Goal: Transaction & Acquisition: Purchase product/service

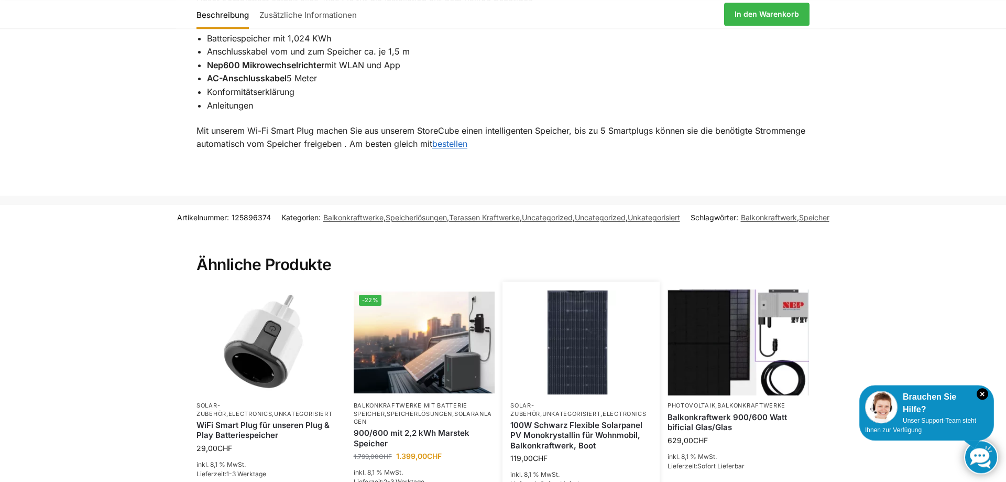
scroll to position [1123, 0]
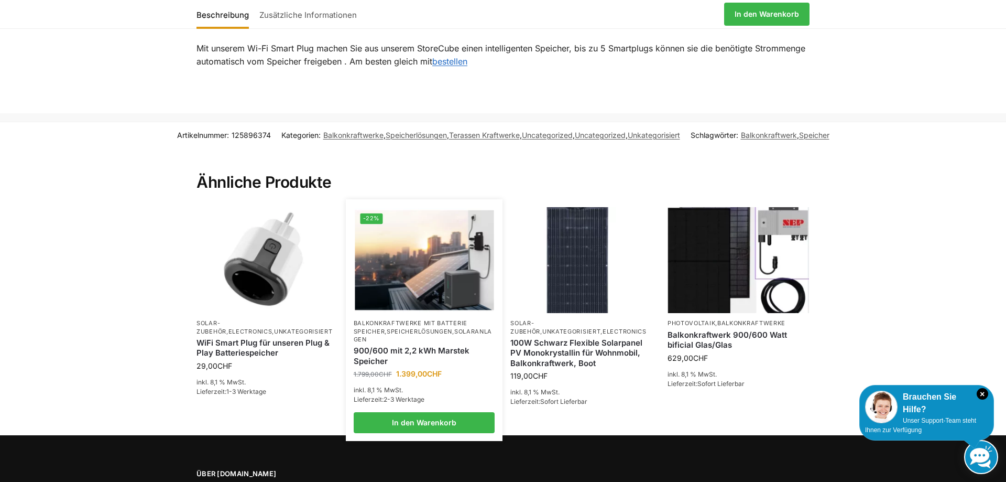
click at [411, 260] on img at bounding box center [424, 260] width 139 height 104
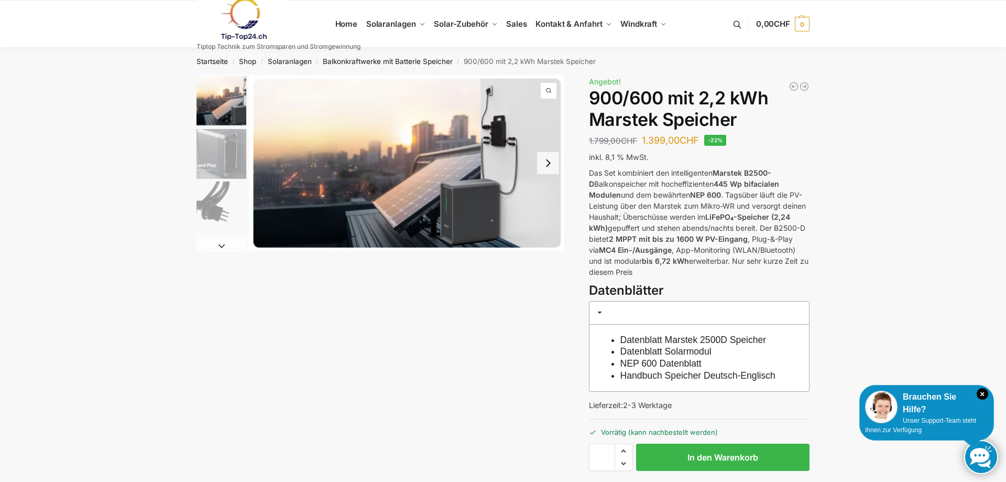
click at [551, 168] on button "Next slide" at bounding box center [548, 163] width 22 height 22
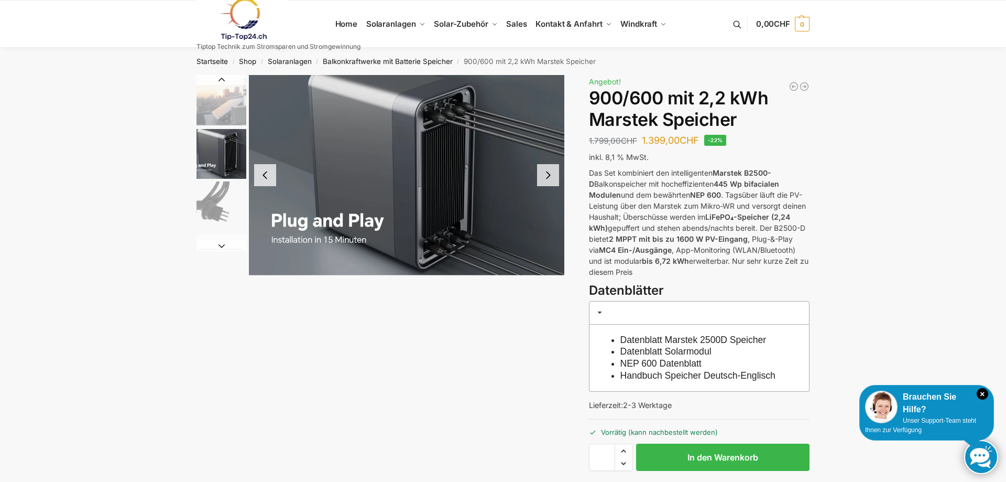
click at [546, 170] on button "Next slide" at bounding box center [548, 175] width 22 height 22
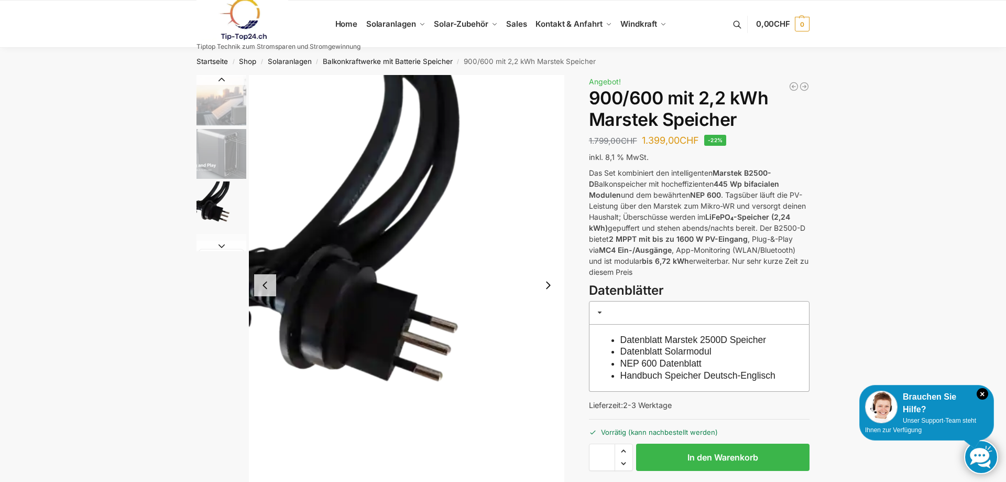
click at [234, 105] on img "1 / 8" at bounding box center [222, 100] width 50 height 51
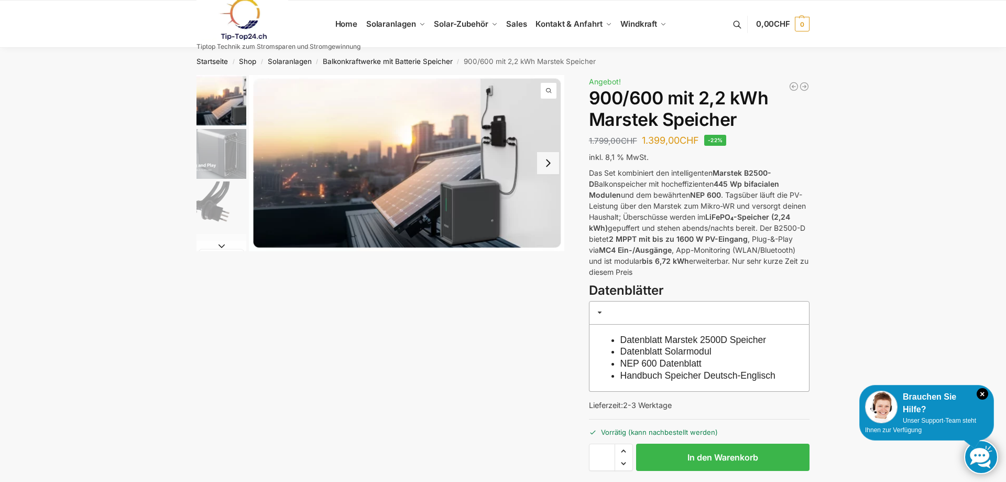
click at [230, 247] on button "Next slide" at bounding box center [222, 246] width 50 height 10
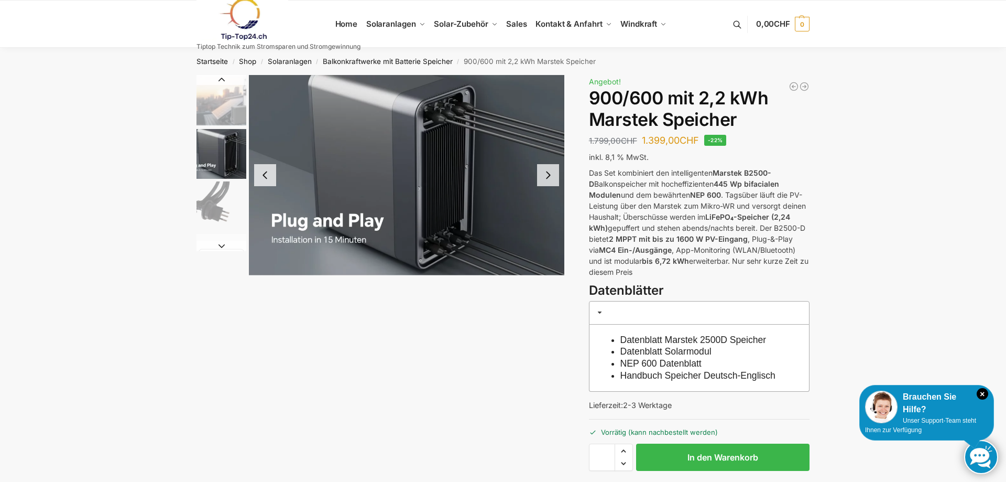
click at [222, 246] on button "Next slide" at bounding box center [222, 246] width 50 height 10
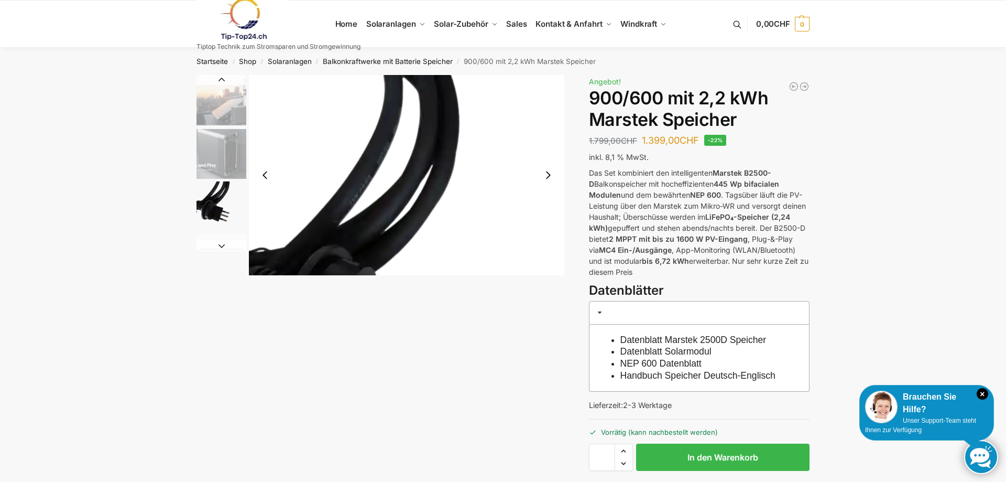
click at [222, 246] on button "Next slide" at bounding box center [222, 246] width 50 height 10
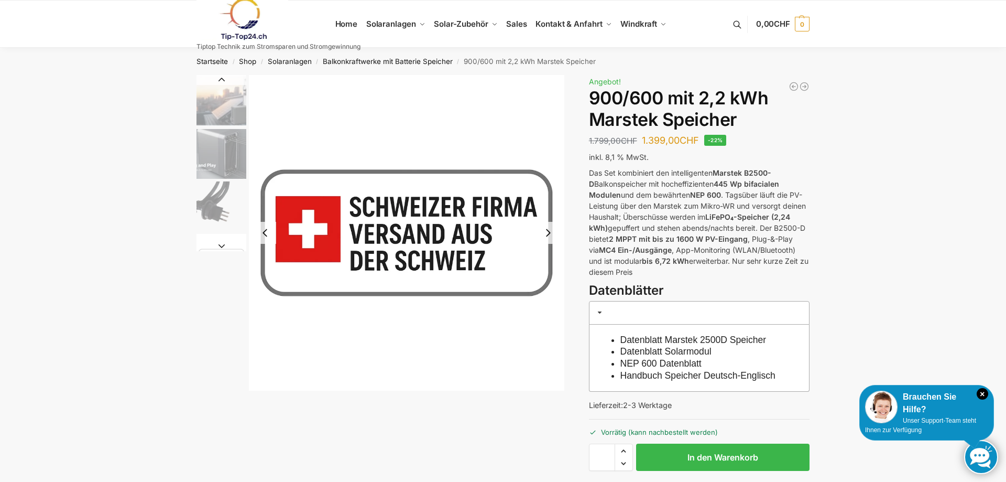
click at [222, 246] on button "Next slide" at bounding box center [222, 246] width 50 height 10
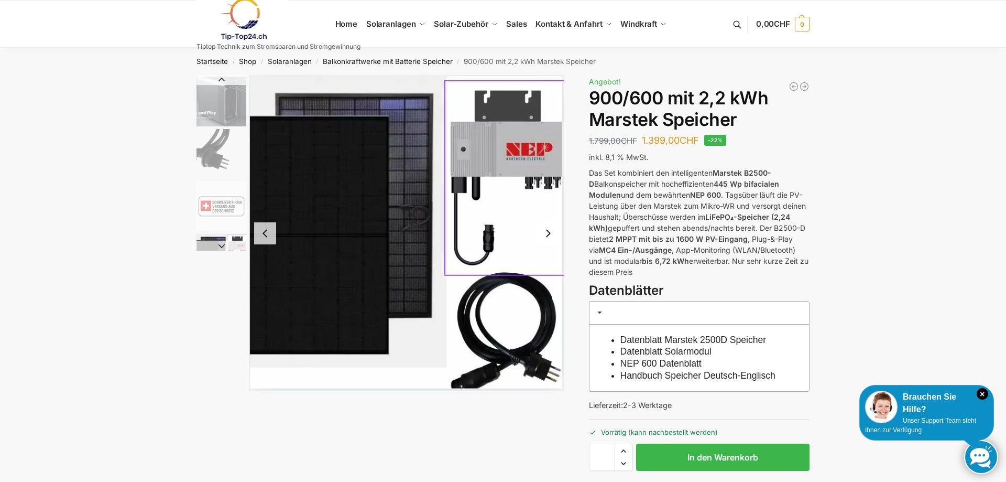
click at [222, 246] on button "Next slide" at bounding box center [222, 246] width 50 height 10
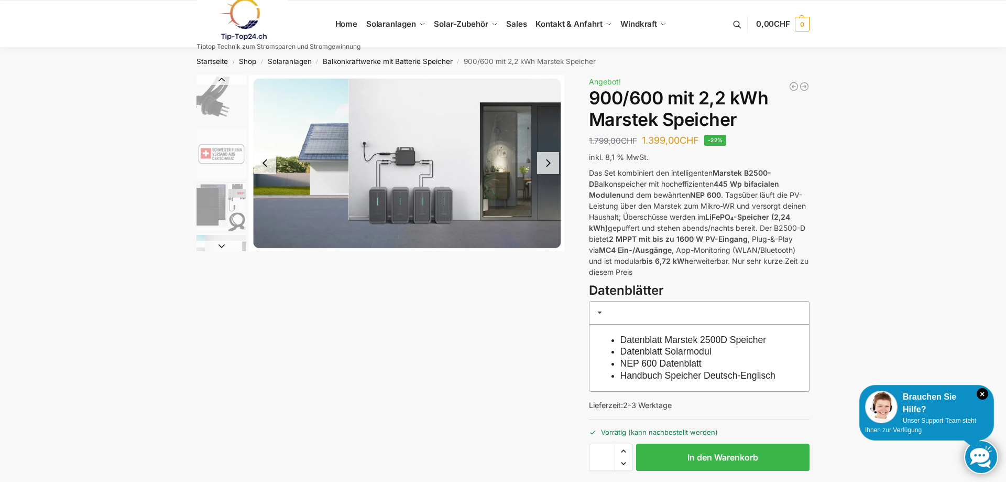
click at [222, 246] on button "Next slide" at bounding box center [222, 246] width 50 height 10
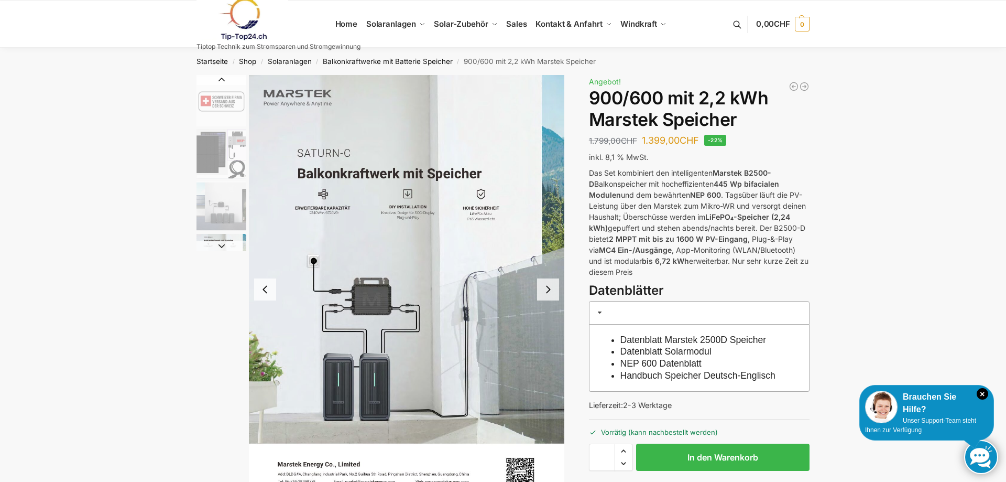
click at [222, 246] on button "Next slide" at bounding box center [222, 246] width 50 height 10
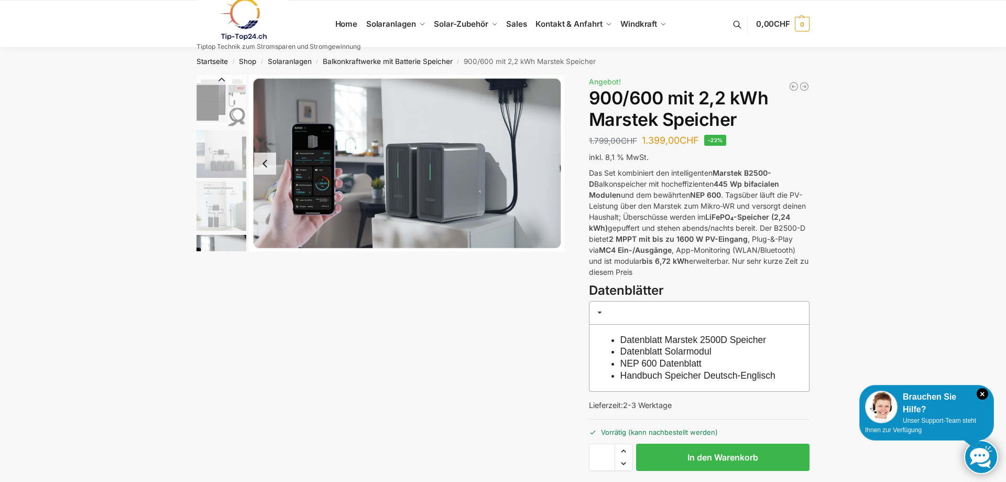
click at [222, 246] on img "8 / 8" at bounding box center [222, 259] width 50 height 50
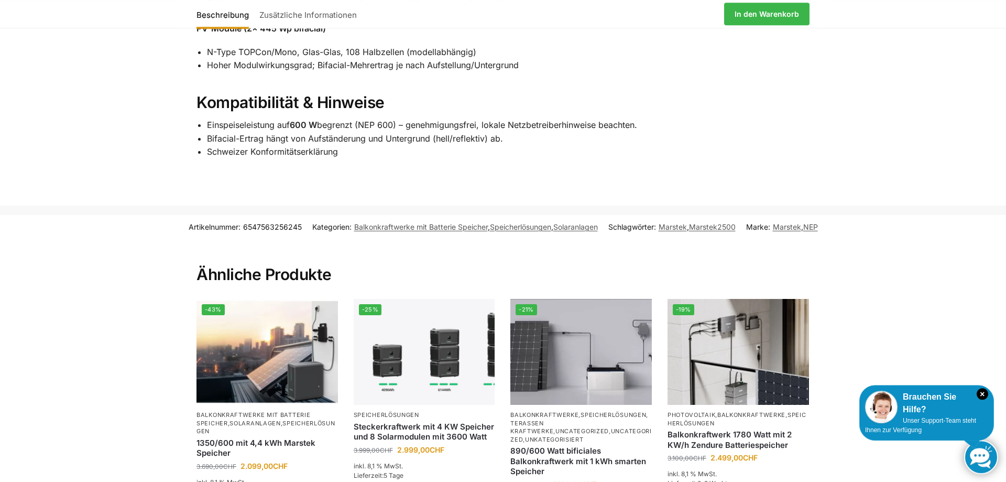
scroll to position [1443, 0]
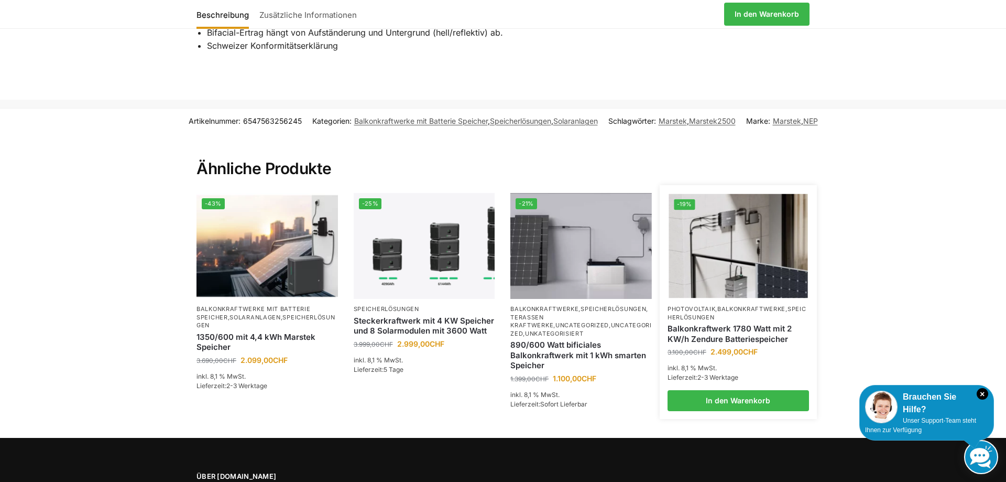
click at [766, 266] on img at bounding box center [738, 246] width 139 height 104
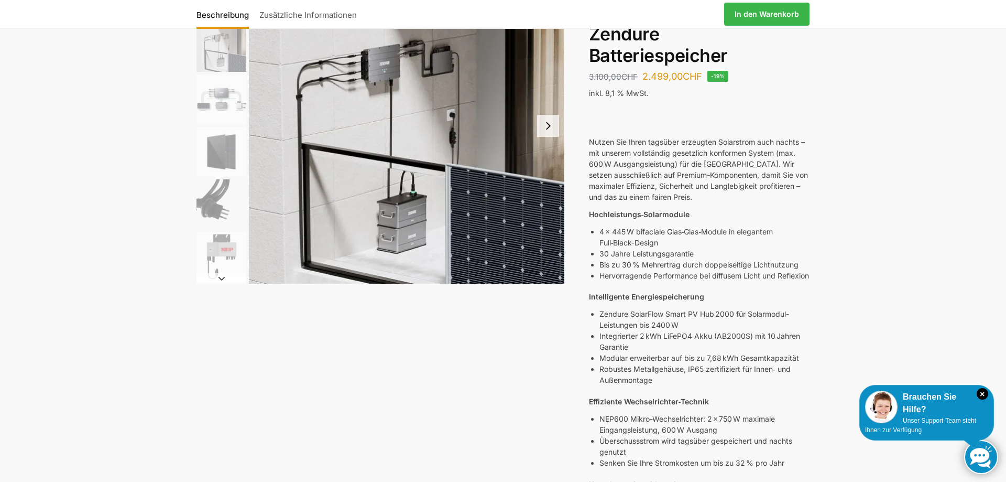
scroll to position [160, 0]
